Goal: Task Accomplishment & Management: Manage account settings

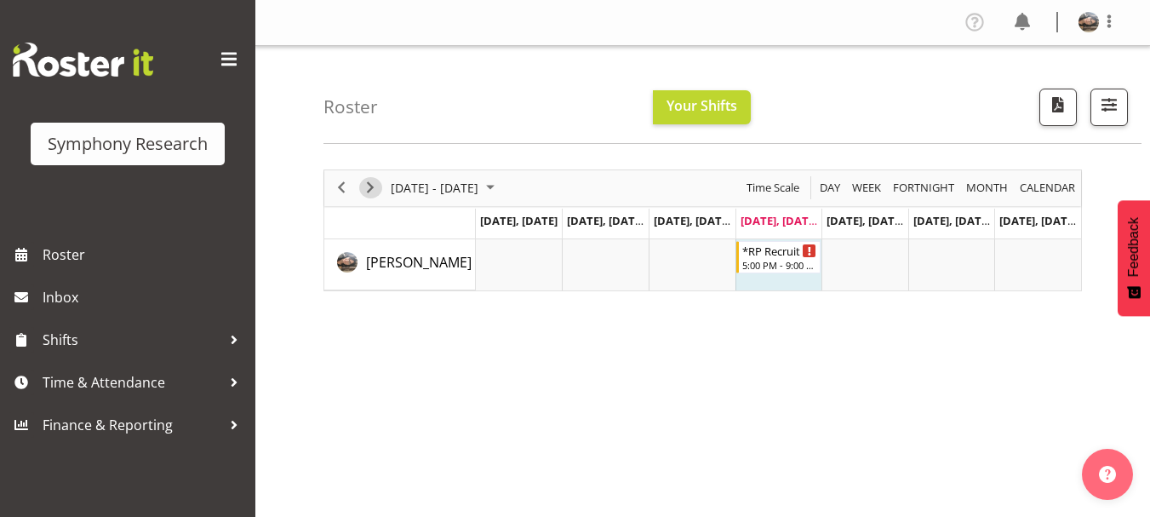
click at [376, 181] on span "Next" at bounding box center [370, 187] width 20 height 21
click at [339, 186] on span "Previous" at bounding box center [341, 187] width 20 height 21
click at [782, 255] on div "*RP Recruit Tracks Weeknights" at bounding box center [781, 249] width 76 height 17
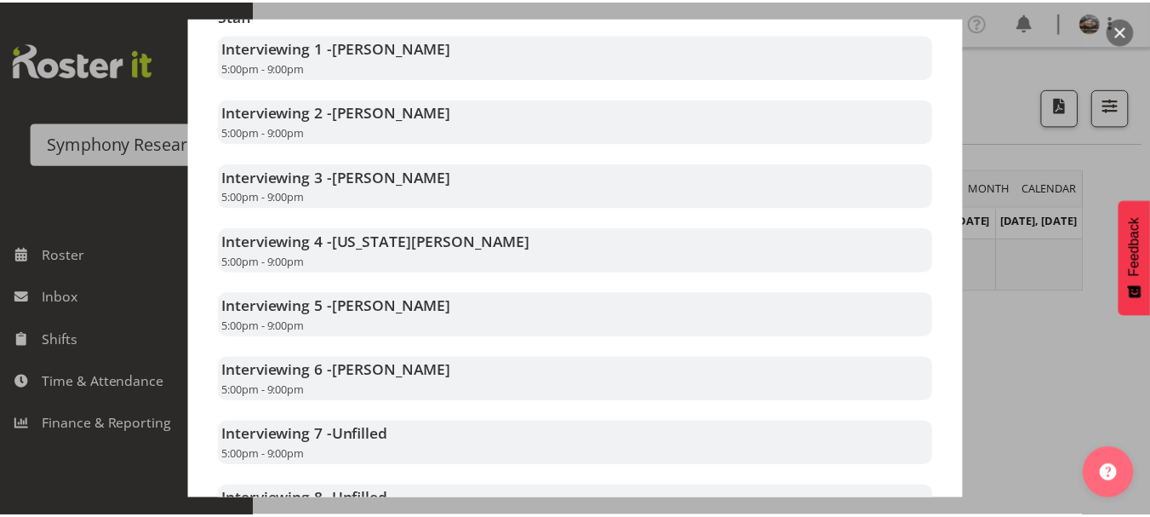
scroll to position [579, 0]
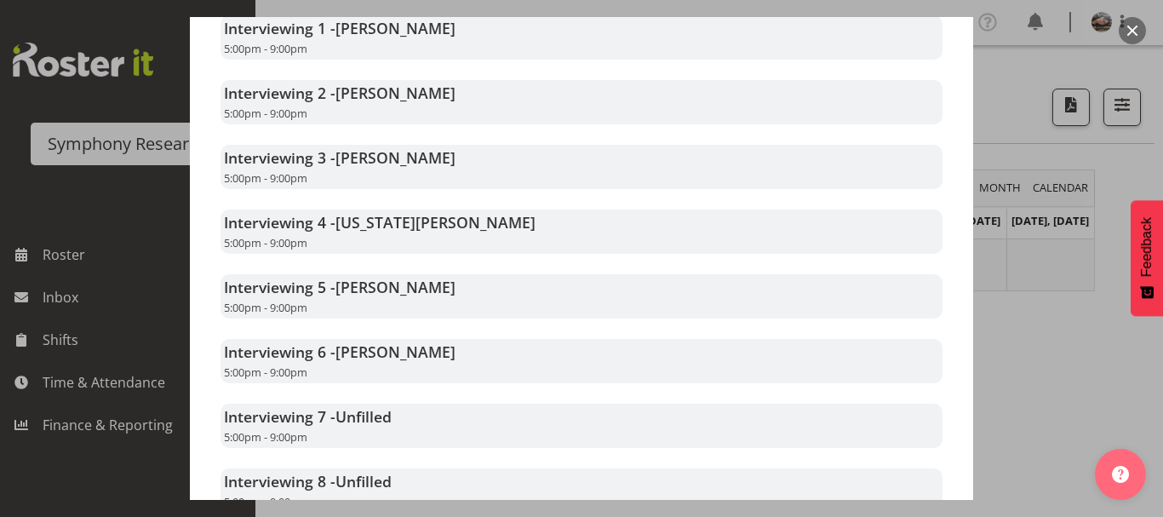
click at [1127, 37] on button "button" at bounding box center [1132, 30] width 27 height 27
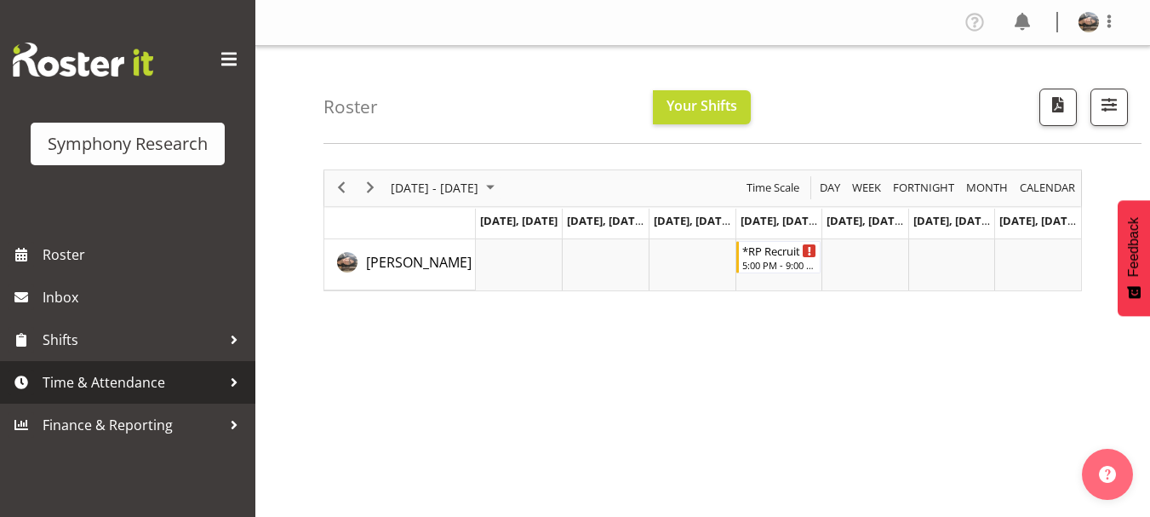
click at [133, 382] on span "Time & Attendance" at bounding box center [132, 383] width 179 height 26
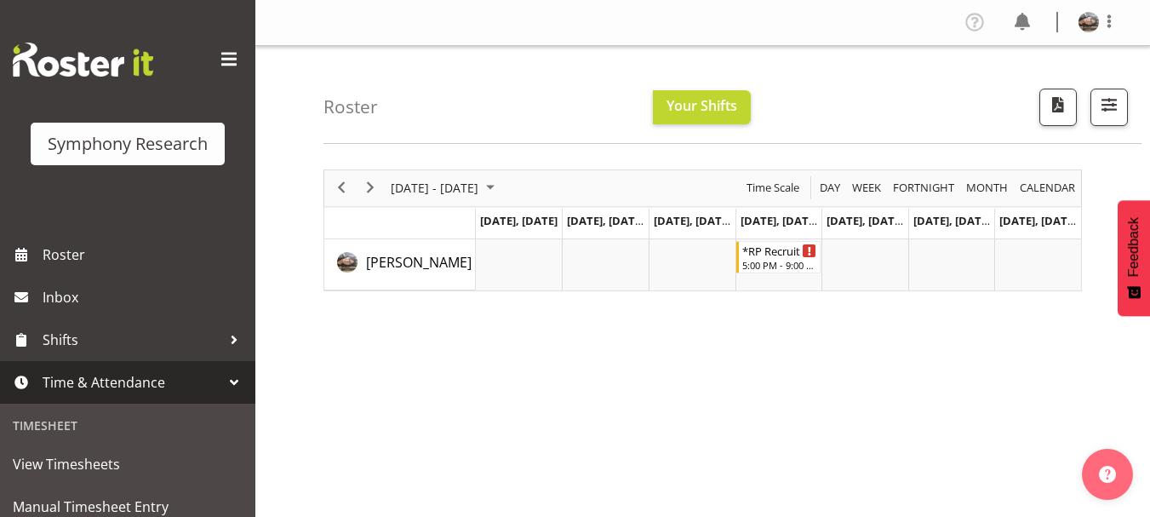
click at [257, 403] on div "Roster Your Shifts All Locations Clear MM Symphony Select All Deselect All All …" at bounding box center [702, 442] width 895 height 792
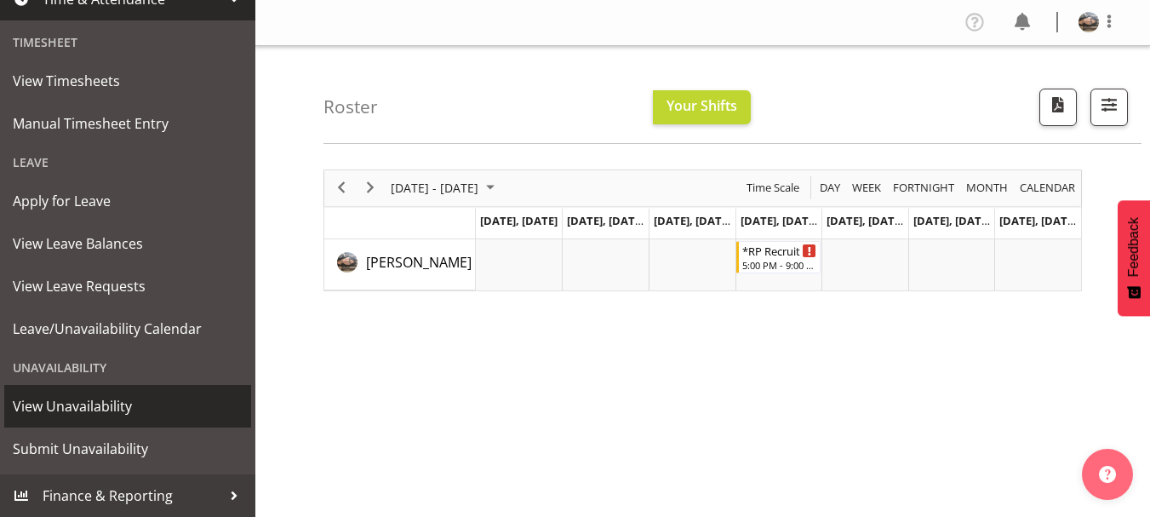
click at [91, 402] on span "View Unavailability" at bounding box center [128, 406] width 230 height 26
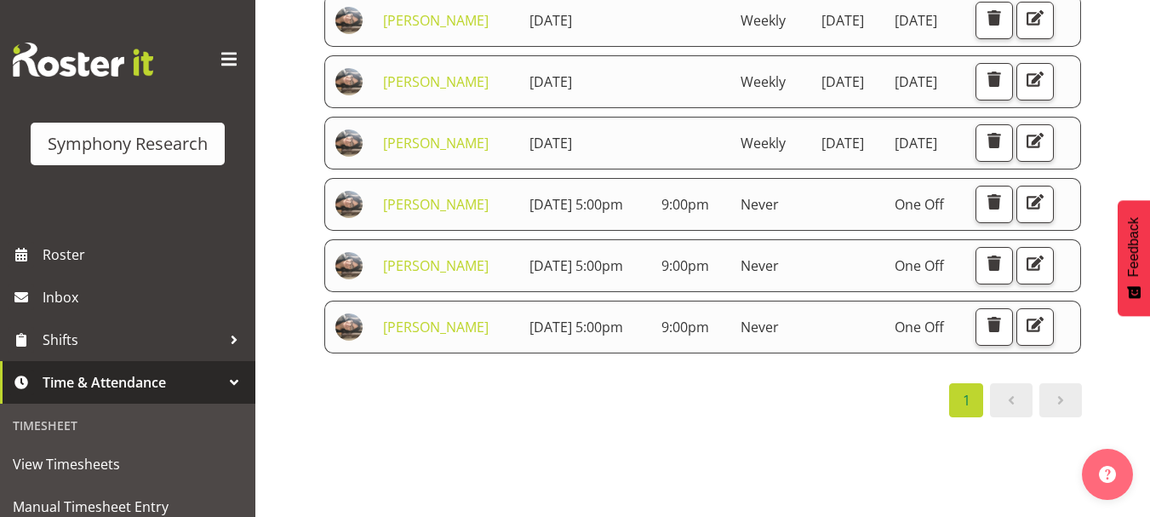
scroll to position [252, 0]
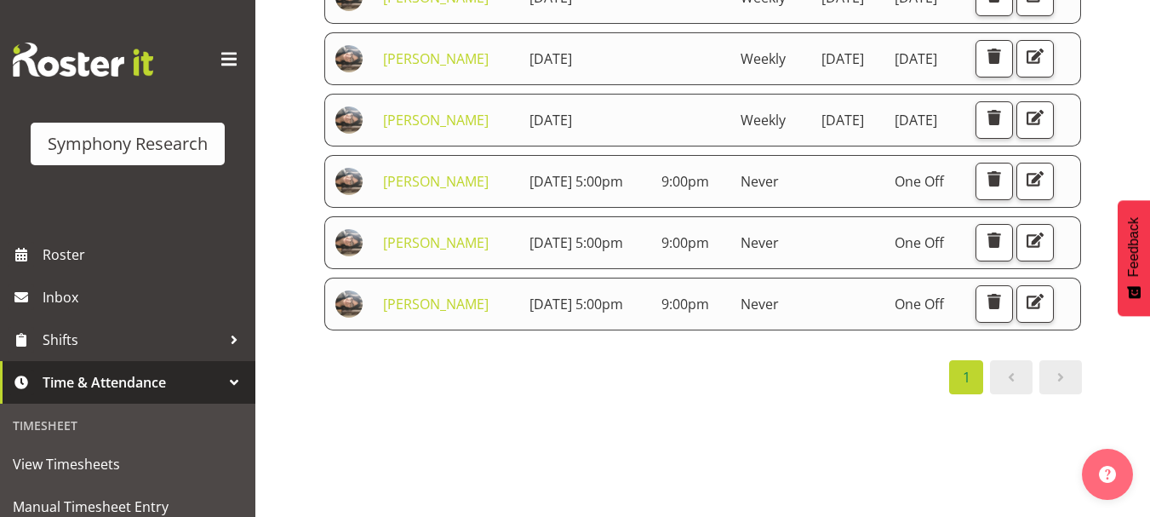
click at [277, 359] on div "View Unavailability Search Search for a particular employee Showing current una…" at bounding box center [702, 190] width 895 height 792
click at [1006, 190] on span "button" at bounding box center [995, 179] width 22 height 22
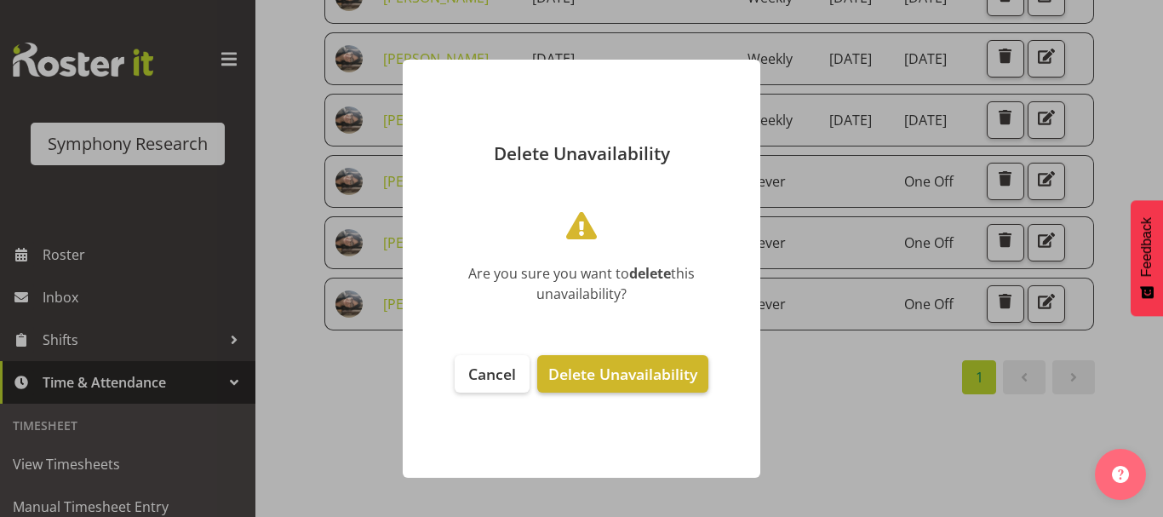
click at [574, 387] on button "Delete Unavailability" at bounding box center [622, 373] width 171 height 37
